Goal: Task Accomplishment & Management: Manage account settings

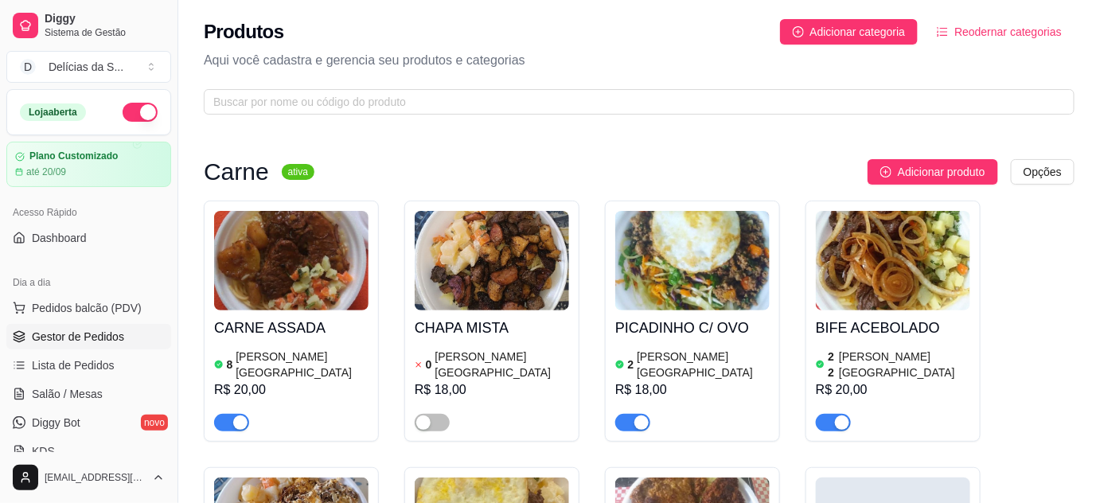
scroll to position [144, 0]
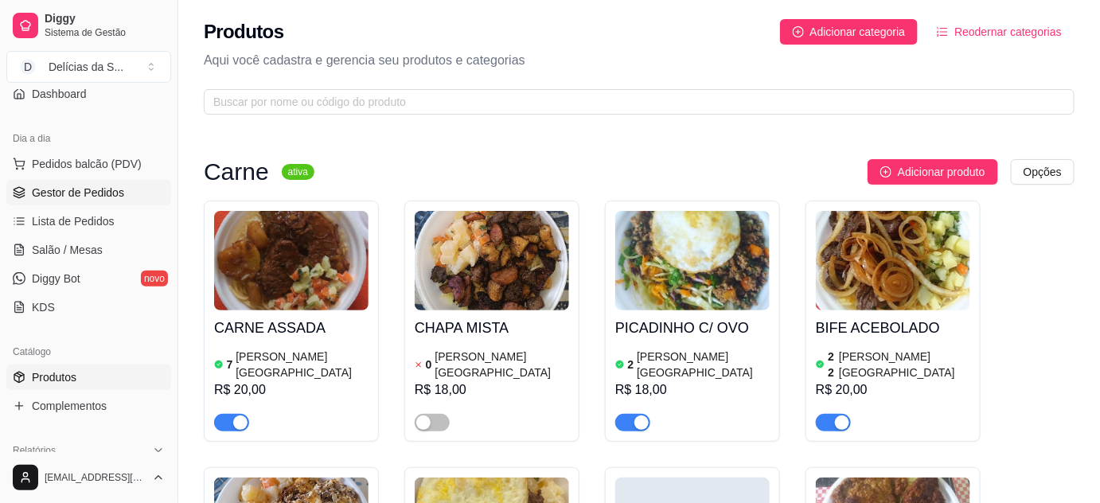
click at [49, 197] on span "Gestor de Pedidos" at bounding box center [78, 193] width 92 height 16
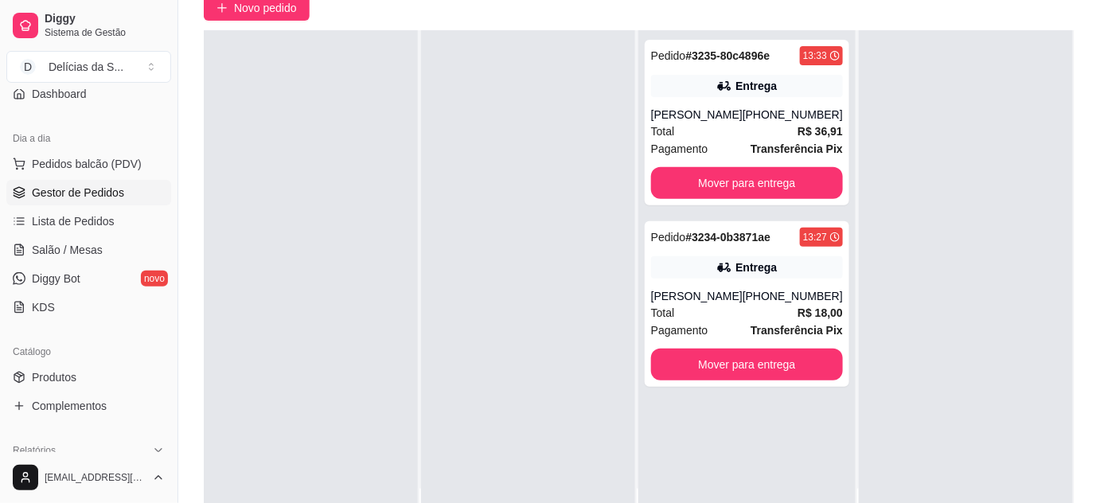
scroll to position [242, 0]
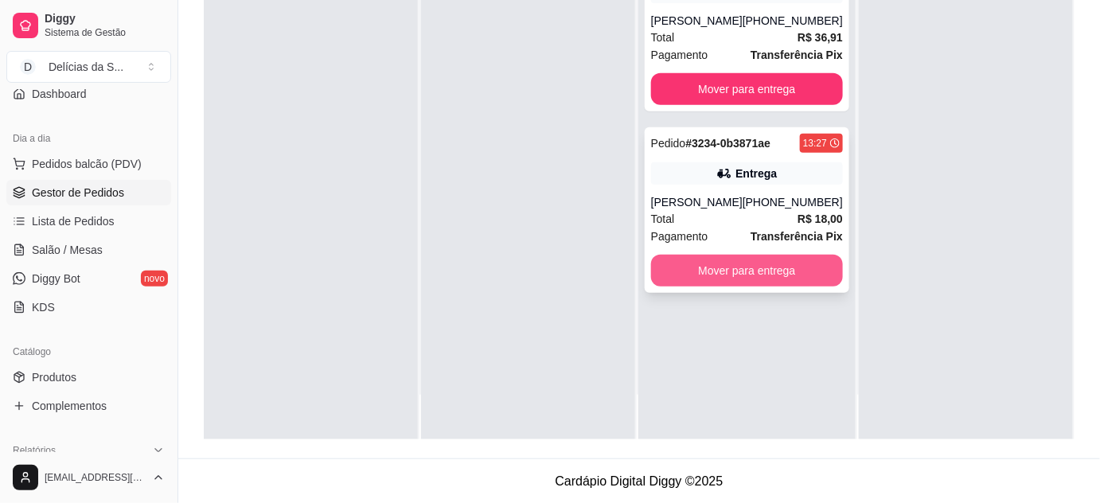
click at [797, 263] on button "Mover para entrega" at bounding box center [747, 271] width 192 height 32
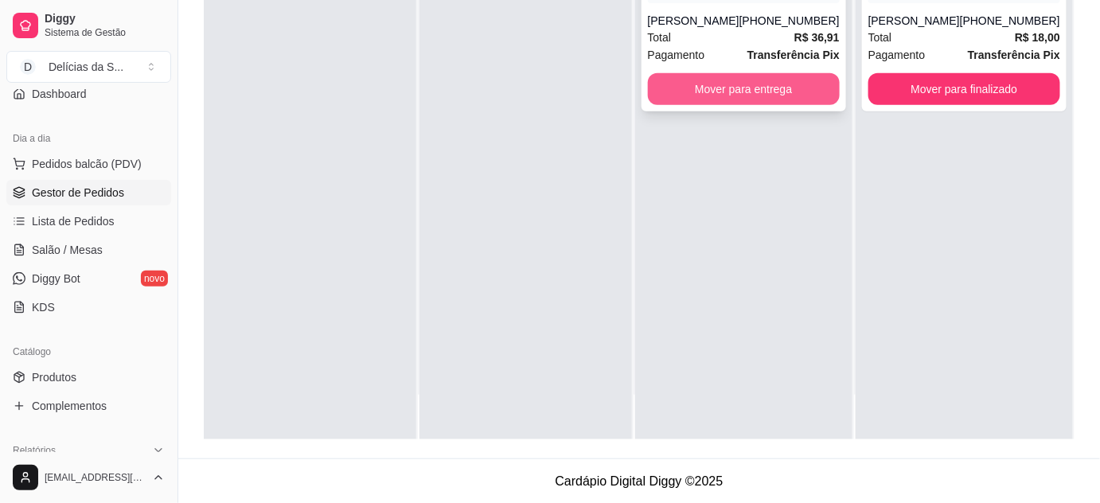
click at [749, 92] on button "Mover para entrega" at bounding box center [744, 89] width 192 height 32
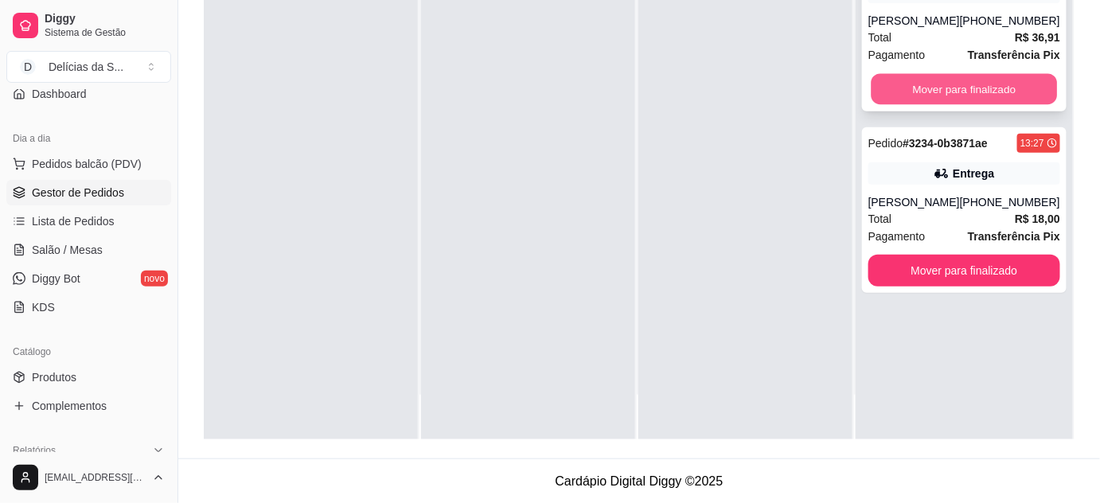
click at [969, 80] on button "Mover para finalizado" at bounding box center [963, 89] width 186 height 31
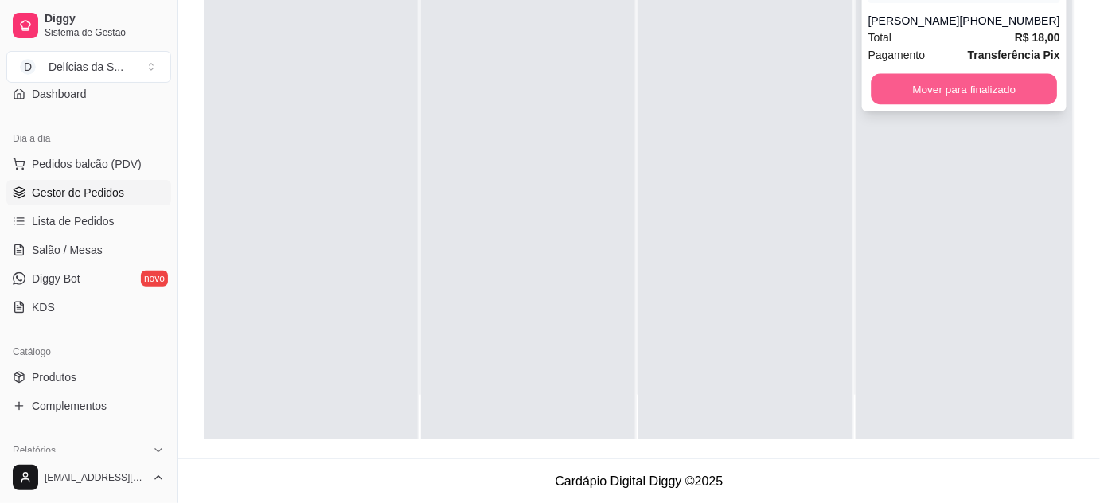
click at [964, 91] on button "Mover para finalizado" at bounding box center [963, 89] width 186 height 31
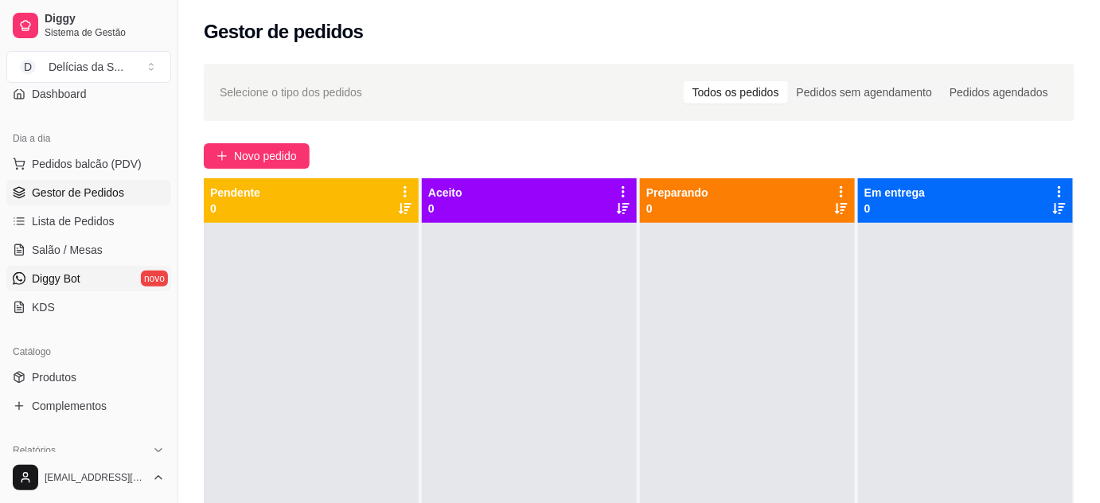
scroll to position [289, 0]
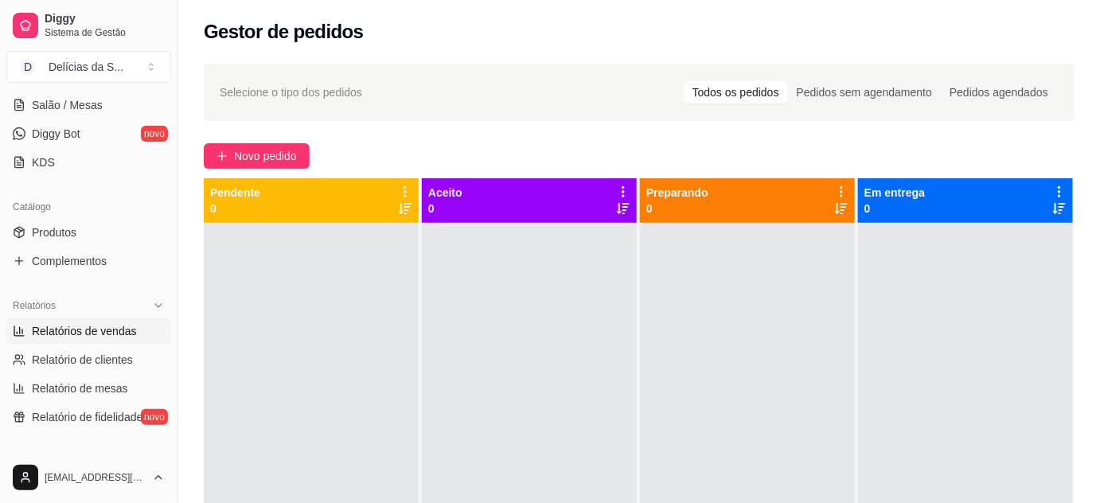
click at [70, 326] on span "Relatórios de vendas" at bounding box center [84, 331] width 105 height 16
select select "ALL"
select select "0"
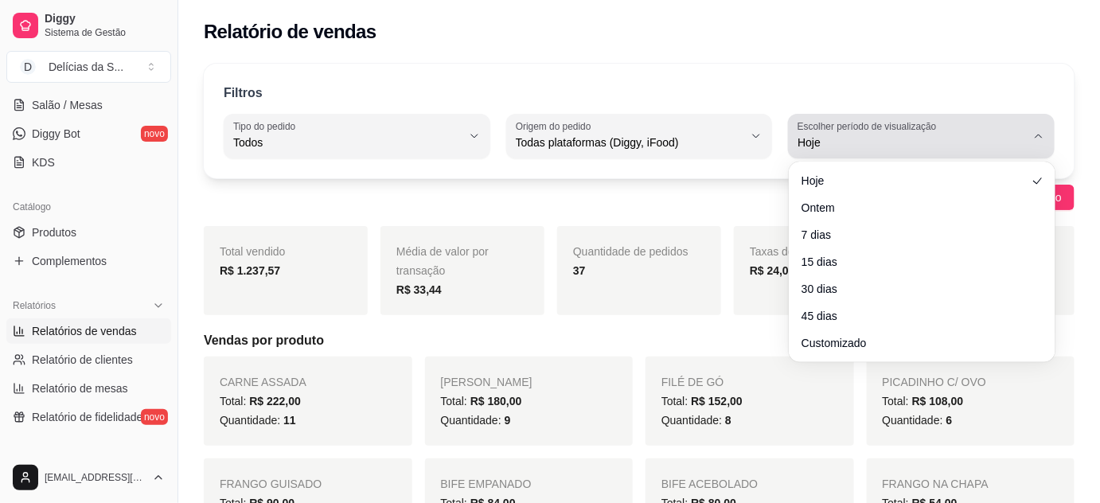
click at [880, 151] on button "Escolher período de visualização Hoje" at bounding box center [921, 136] width 267 height 45
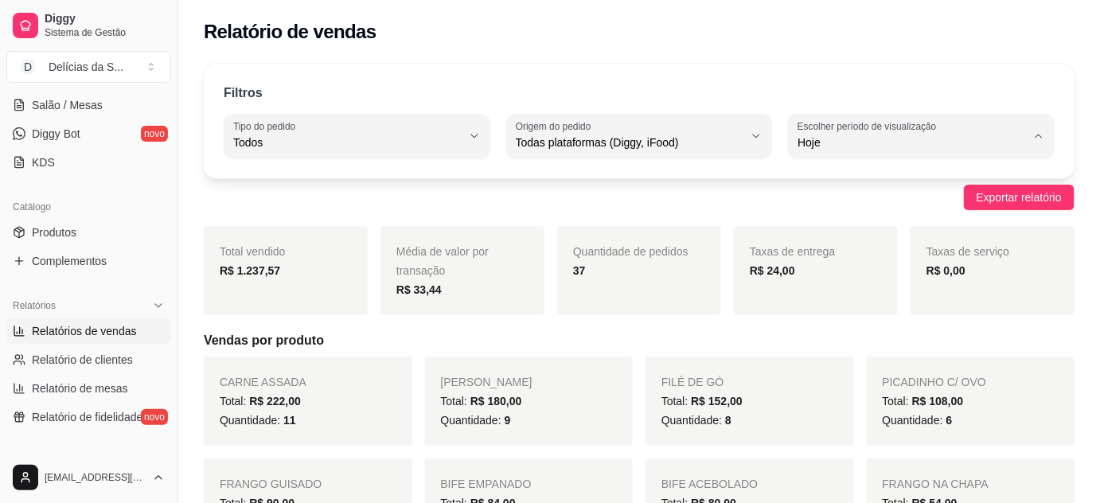
click at [848, 200] on span "Ontem" at bounding box center [914, 205] width 216 height 15
type input "1"
select select "1"
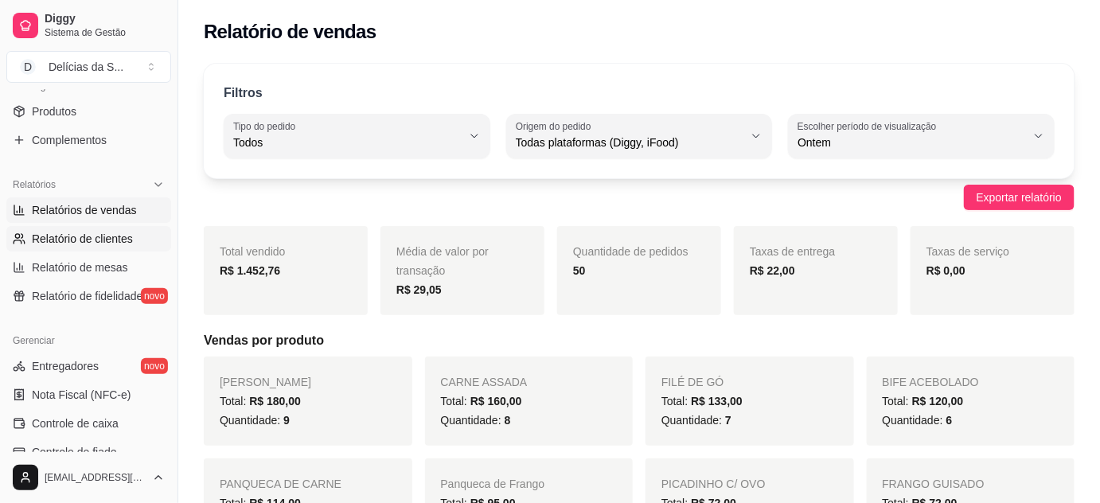
scroll to position [434, 0]
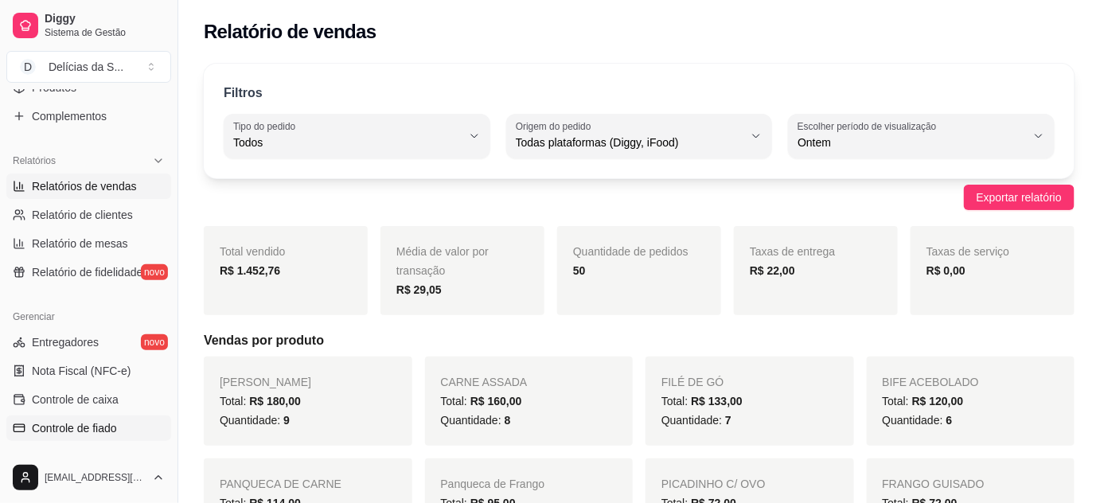
click at [97, 427] on span "Controle de fiado" at bounding box center [74, 428] width 85 height 16
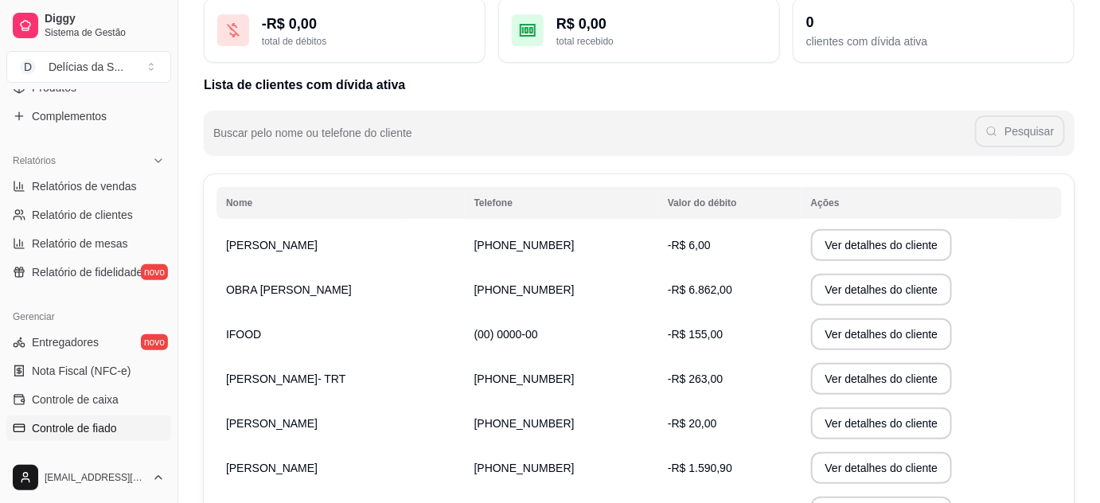
scroll to position [144, 0]
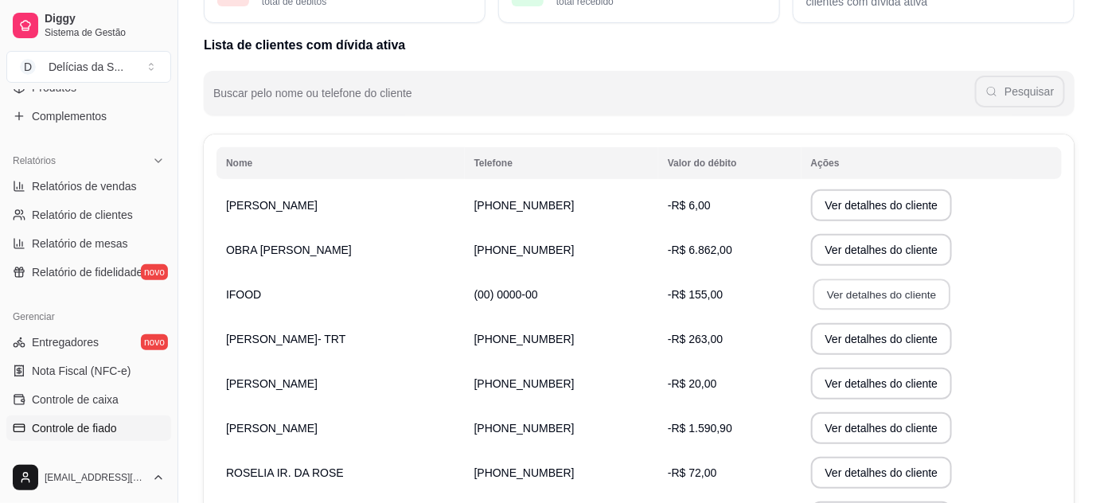
click at [843, 291] on button "Ver detalhes do cliente" at bounding box center [880, 294] width 137 height 31
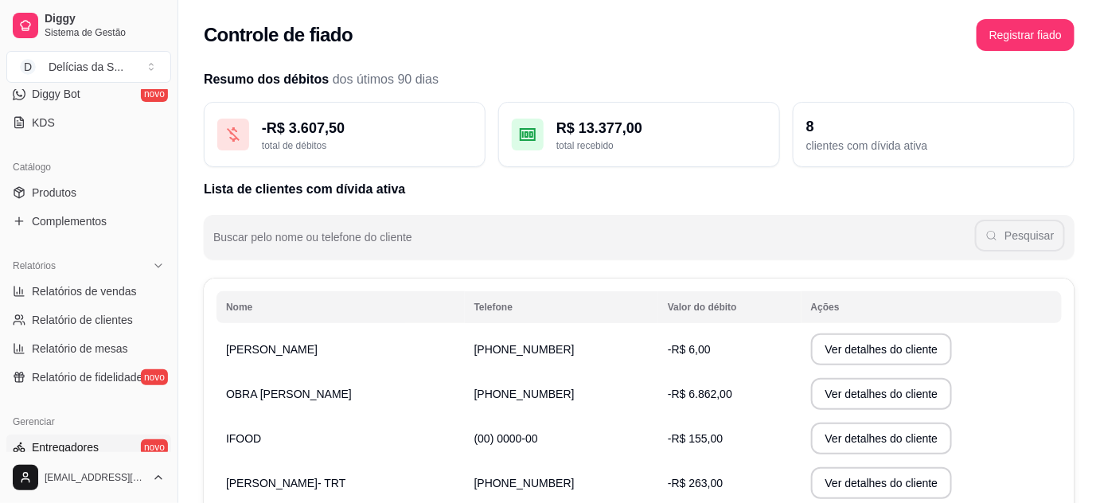
scroll to position [289, 0]
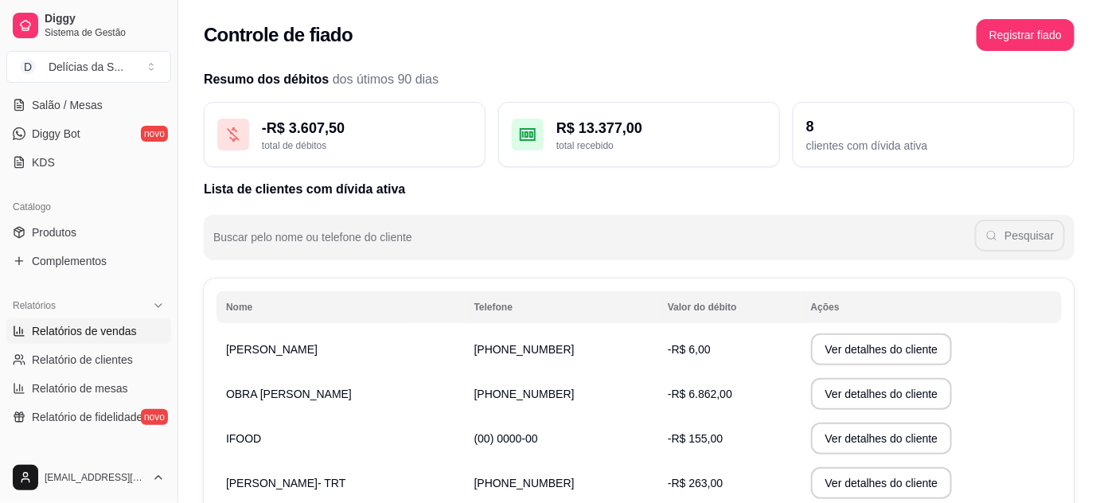
click at [91, 325] on span "Relatórios de vendas" at bounding box center [84, 331] width 105 height 16
select select "ALL"
select select "0"
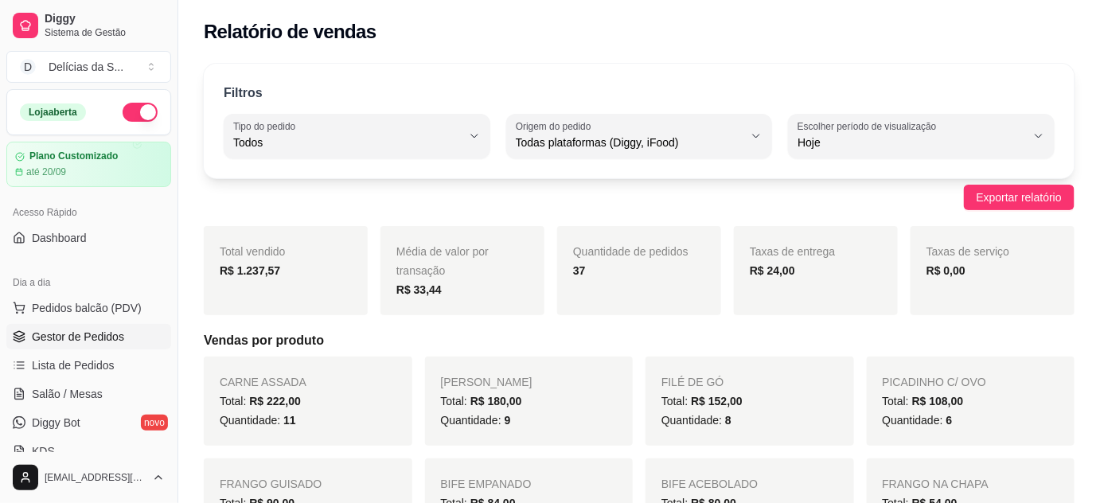
click at [101, 333] on span "Gestor de Pedidos" at bounding box center [78, 337] width 92 height 16
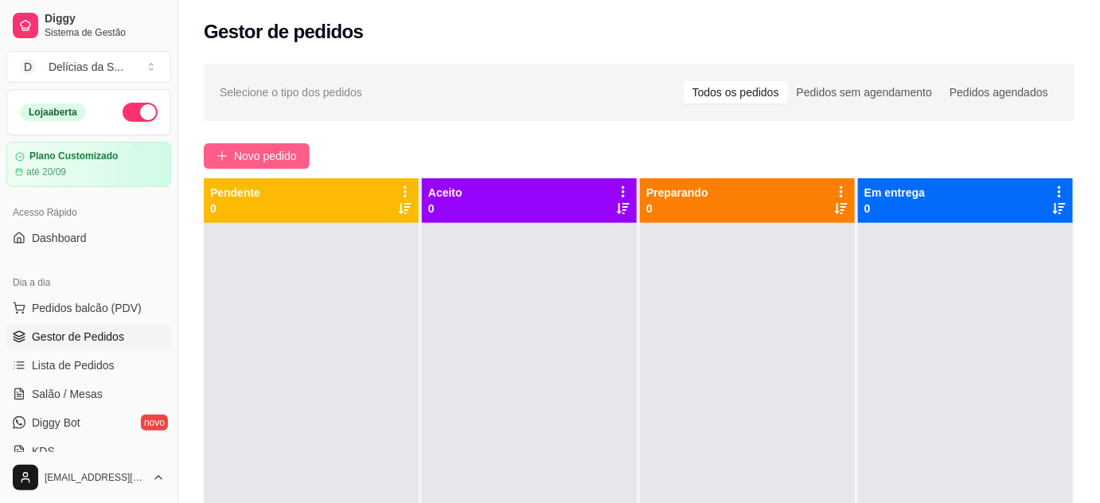
click at [267, 156] on span "Novo pedido" at bounding box center [265, 156] width 63 height 18
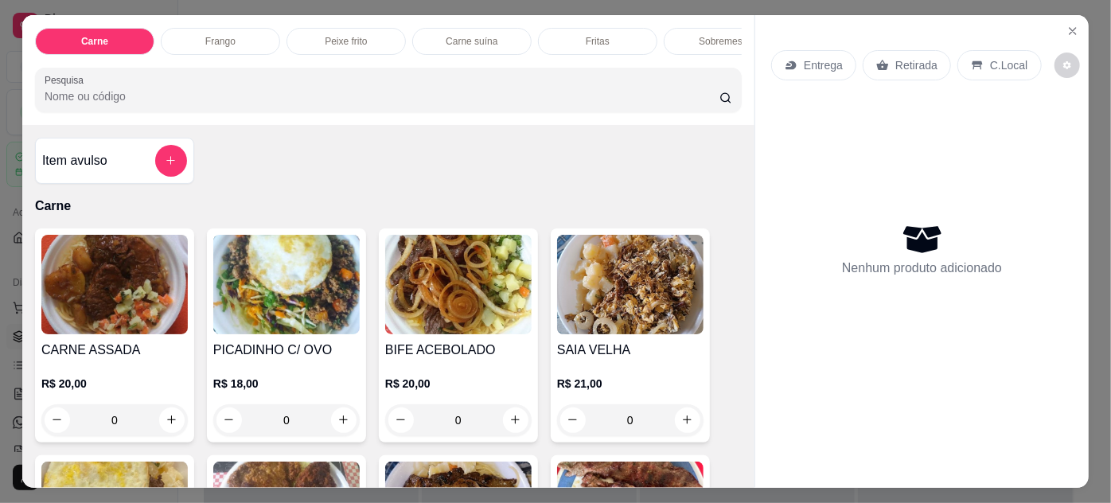
click at [157, 290] on img at bounding box center [114, 284] width 146 height 99
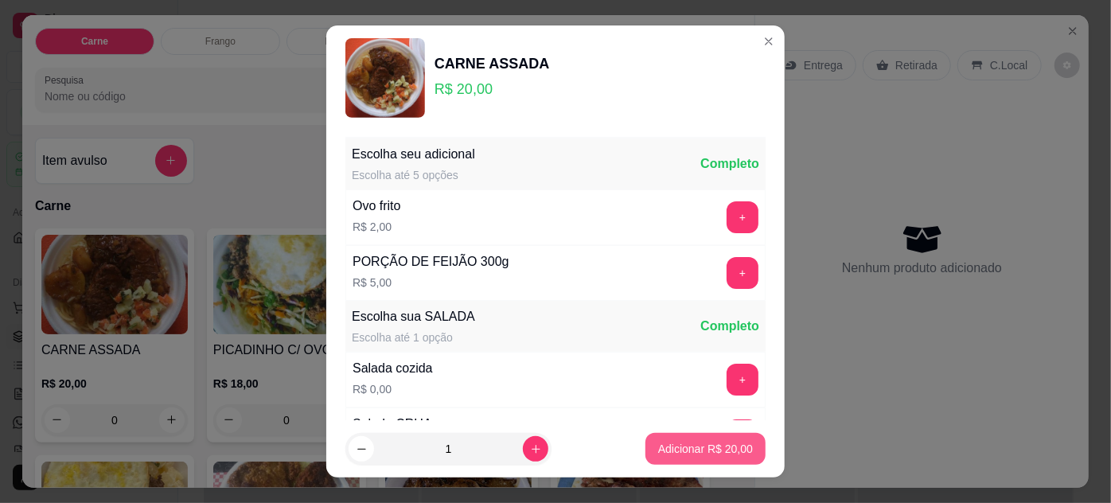
click at [658, 446] on p "Adicionar R$ 20,00" at bounding box center [705, 449] width 95 height 16
type input "1"
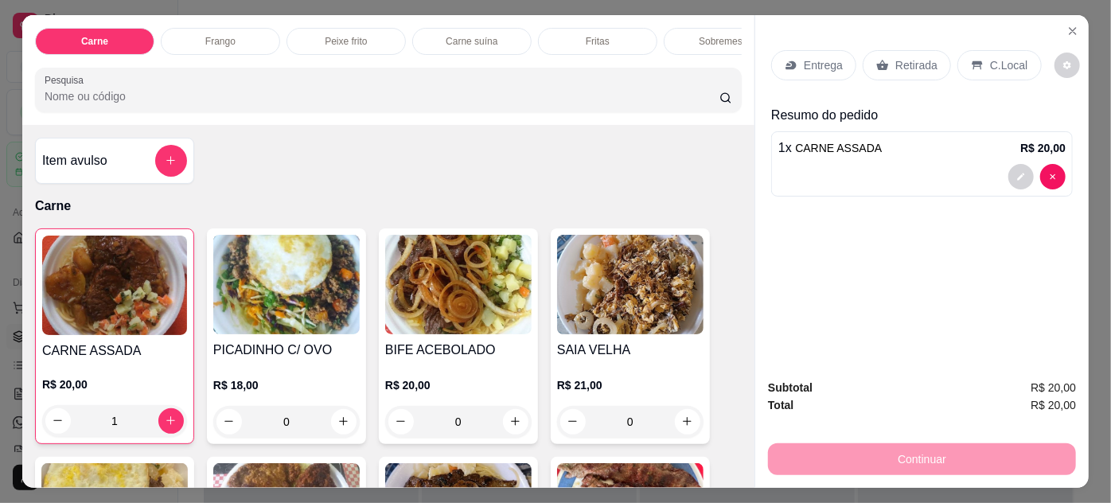
click at [882, 55] on div "Retirada" at bounding box center [906, 65] width 88 height 30
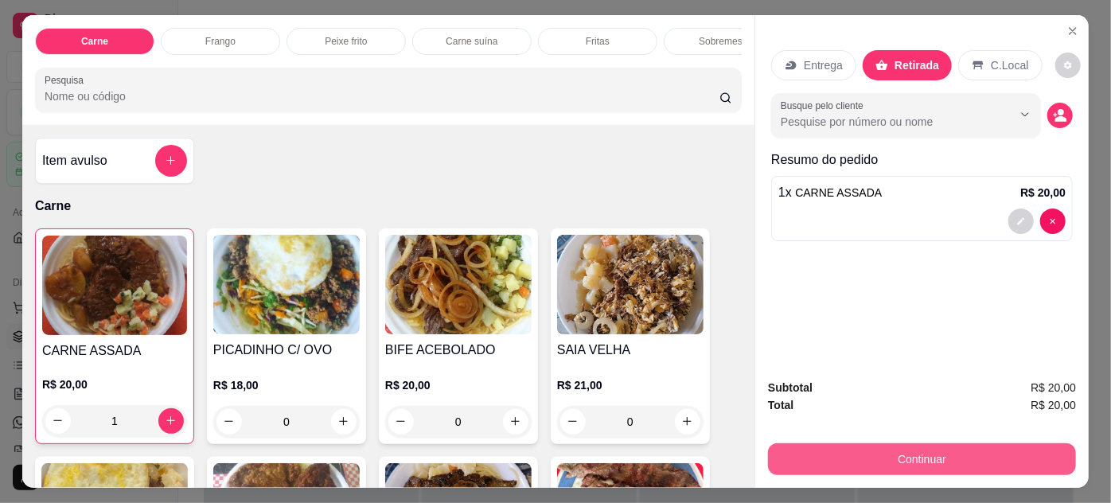
click at [890, 447] on button "Continuar" at bounding box center [922, 459] width 308 height 32
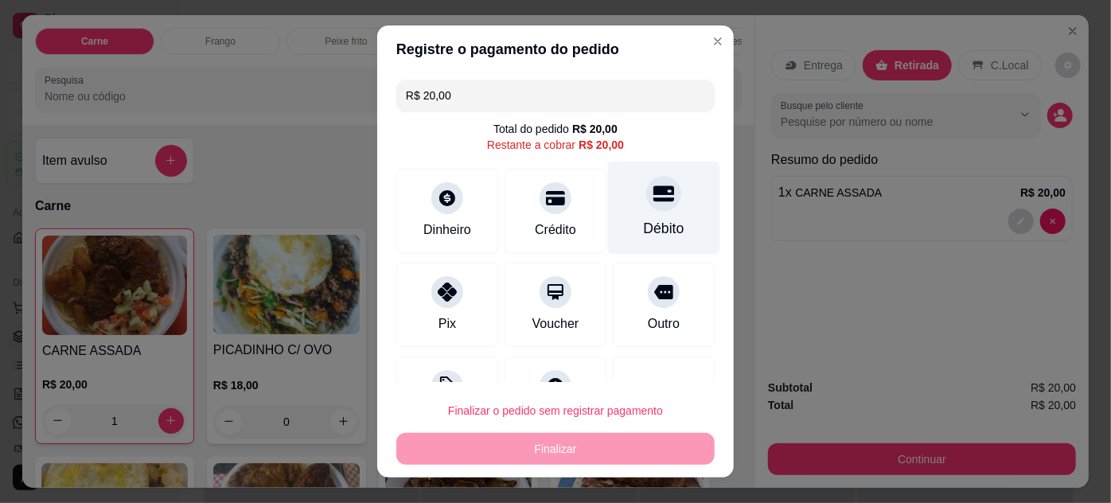
click at [615, 190] on div "Débito" at bounding box center [664, 207] width 112 height 93
type input "R$ 0,00"
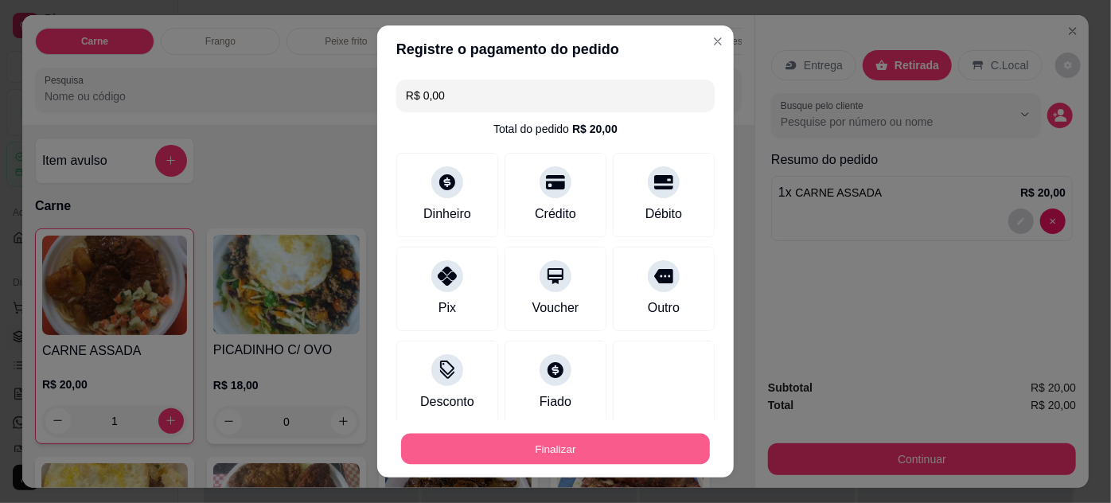
click at [600, 447] on button "Finalizar" at bounding box center [555, 449] width 309 height 31
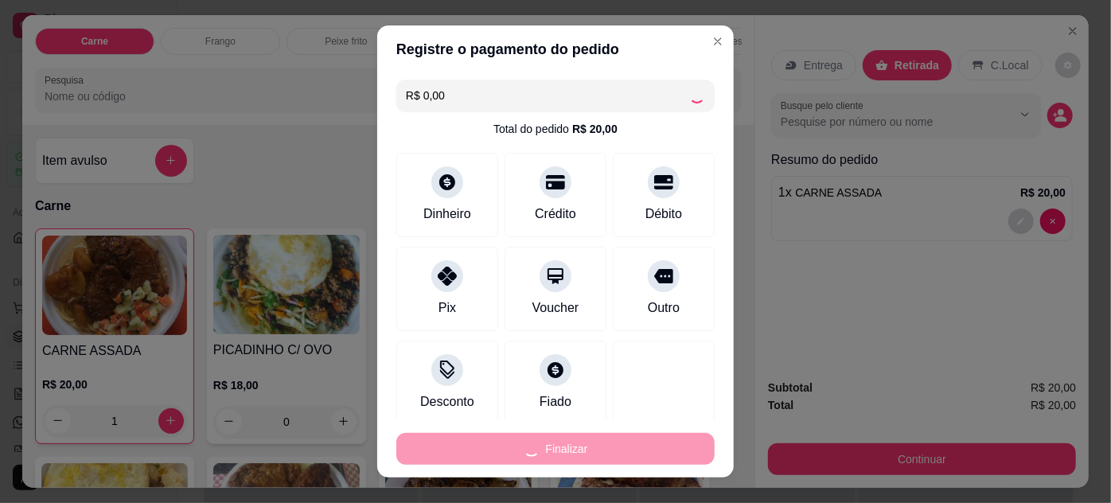
type input "0"
type input "-R$ 20,00"
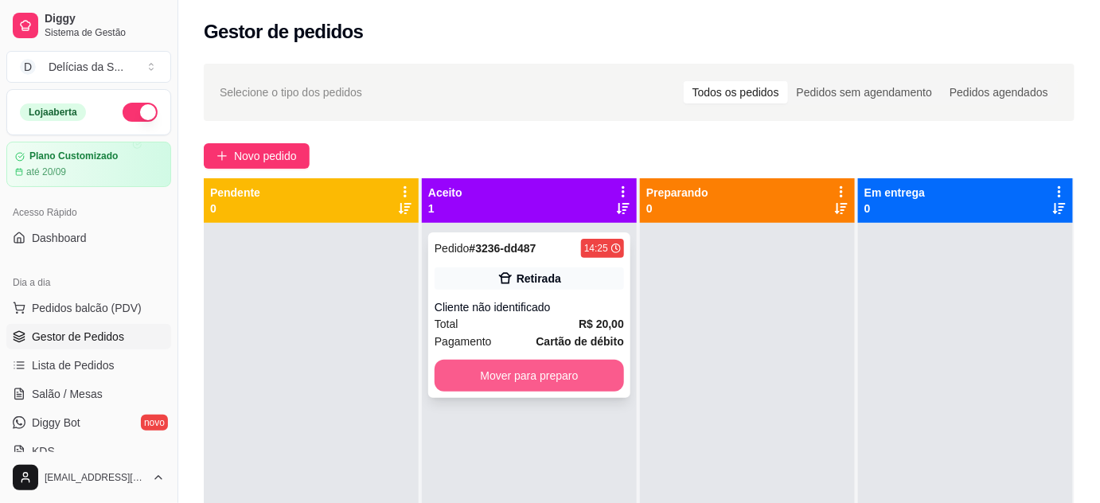
click at [598, 374] on button "Mover para preparo" at bounding box center [528, 376] width 189 height 32
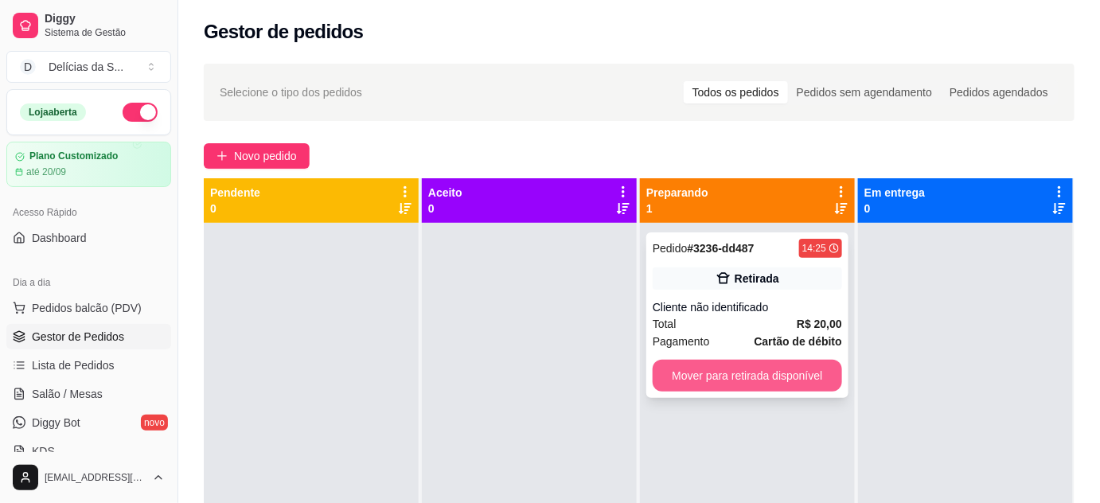
click at [706, 373] on button "Mover para retirada disponível" at bounding box center [746, 376] width 189 height 32
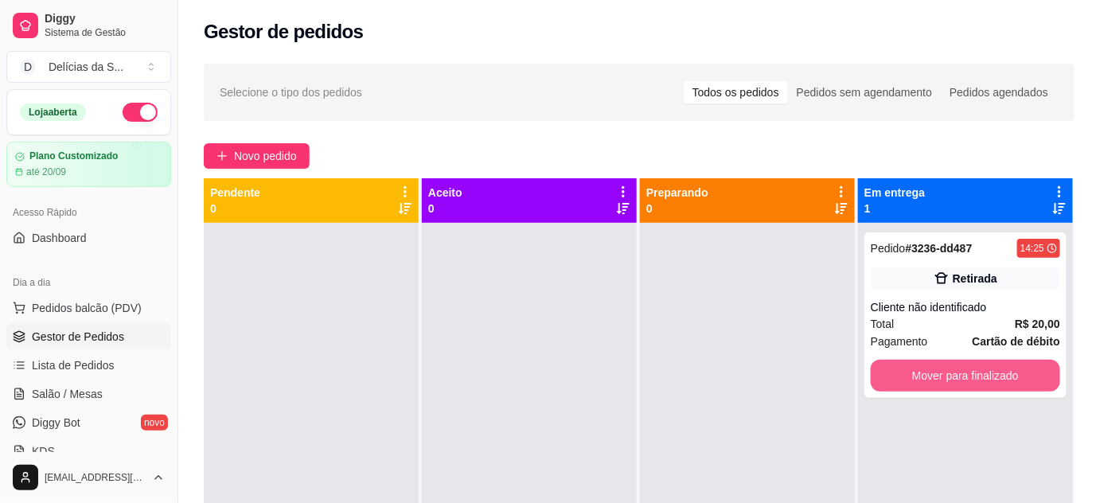
click at [877, 372] on button "Mover para finalizado" at bounding box center [964, 376] width 189 height 32
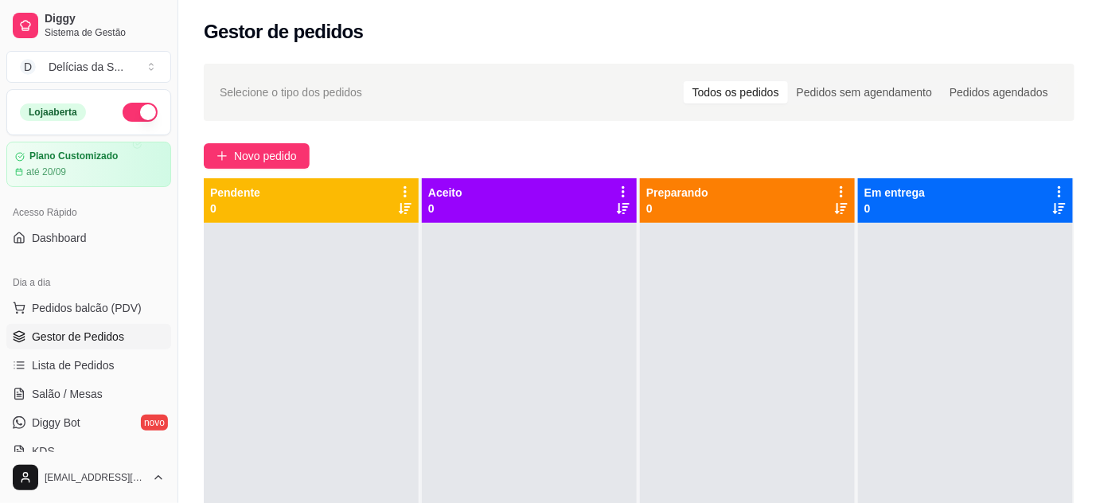
click at [117, 334] on span "Gestor de Pedidos" at bounding box center [78, 337] width 92 height 16
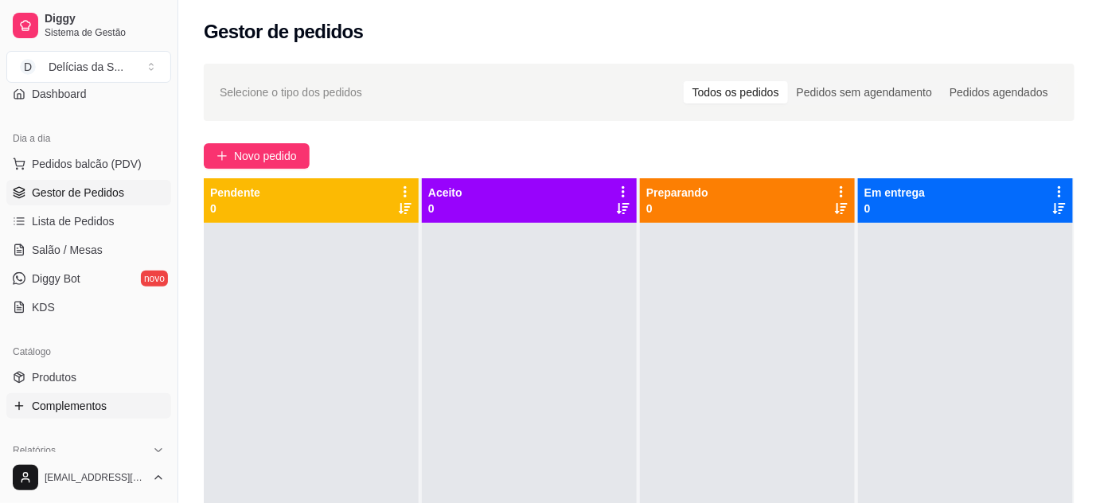
scroll to position [289, 0]
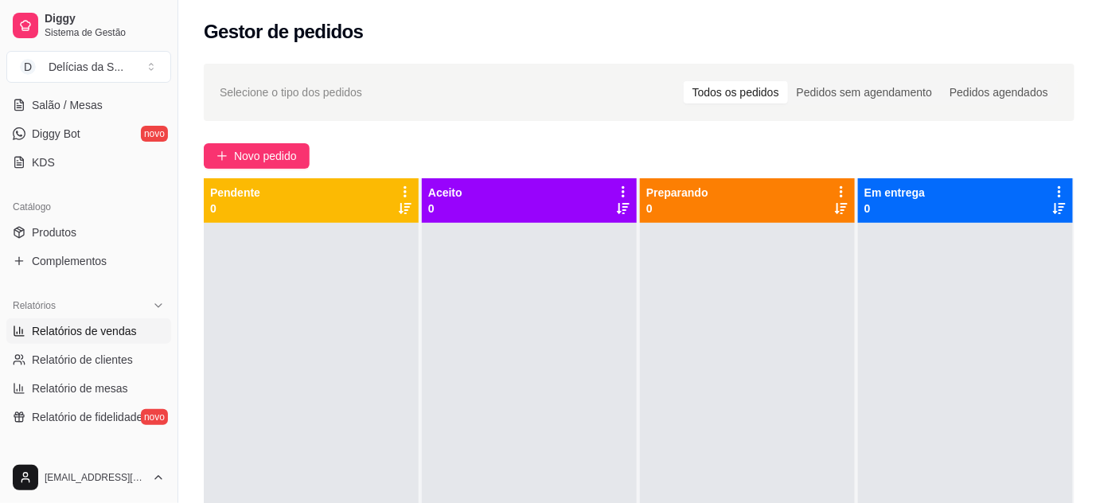
click at [112, 321] on link "Relatórios de vendas" at bounding box center [88, 330] width 165 height 25
select select "ALL"
select select "0"
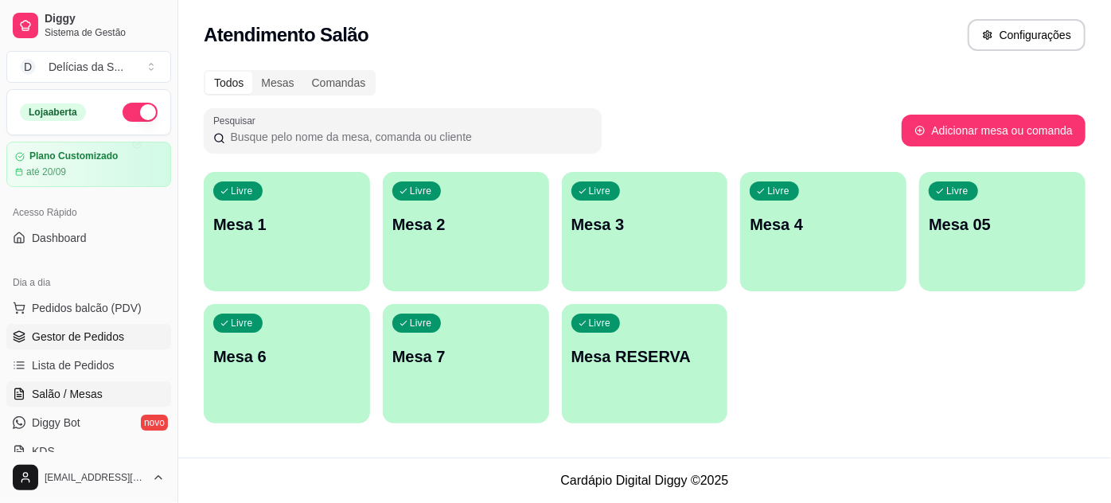
click at [101, 336] on span "Gestor de Pedidos" at bounding box center [78, 337] width 92 height 16
